Goal: Task Accomplishment & Management: Complete application form

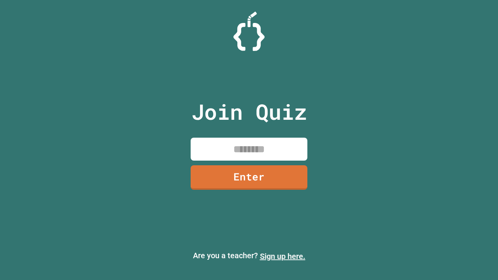
click at [282, 256] on link "Sign up here." at bounding box center [283, 256] width 46 height 9
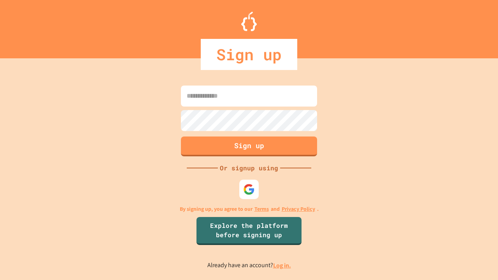
click at [282, 265] on link "Log in." at bounding box center [282, 265] width 18 height 8
